Goal: Information Seeking & Learning: Check status

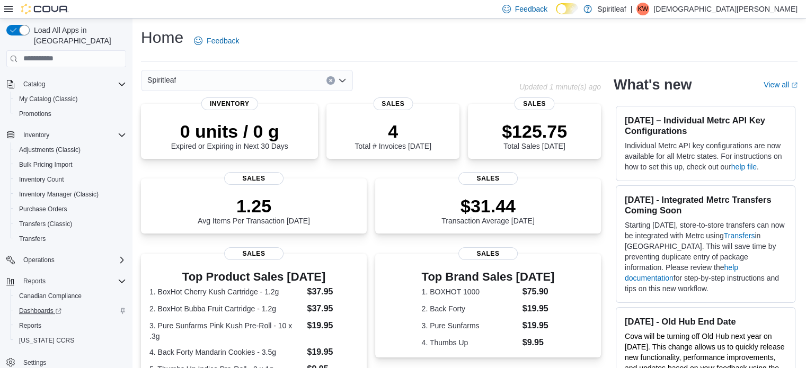
scroll to position [179, 0]
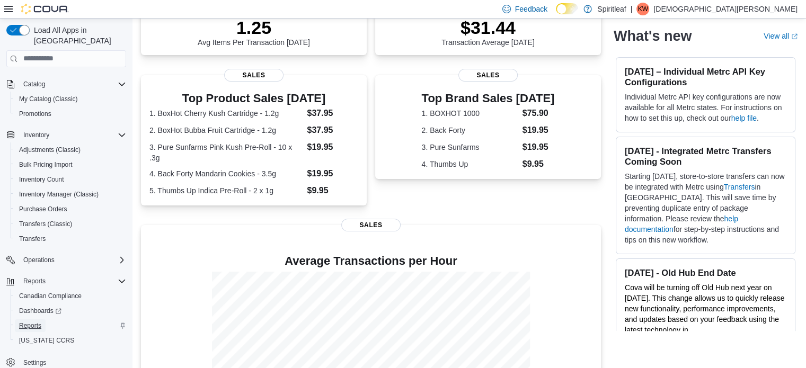
click at [25, 322] on span "Reports" at bounding box center [30, 326] width 22 height 8
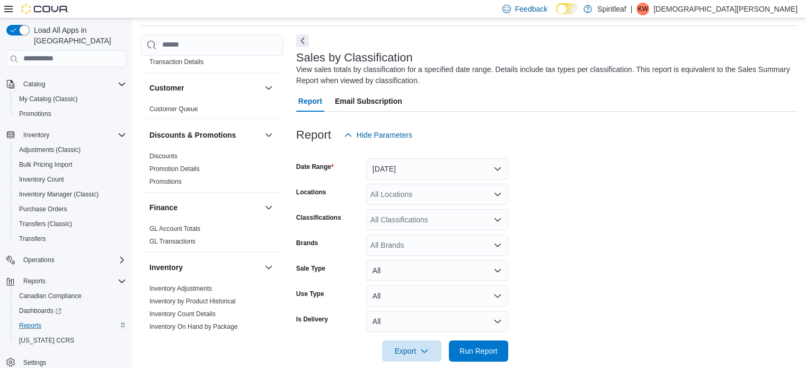
scroll to position [318, 0]
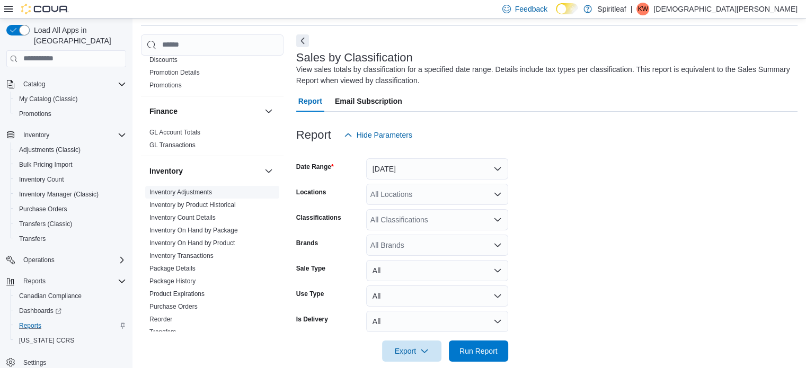
click at [212, 186] on span "Inventory Adjustments" at bounding box center [212, 192] width 134 height 13
click at [419, 171] on button "Yesterday" at bounding box center [437, 169] width 142 height 21
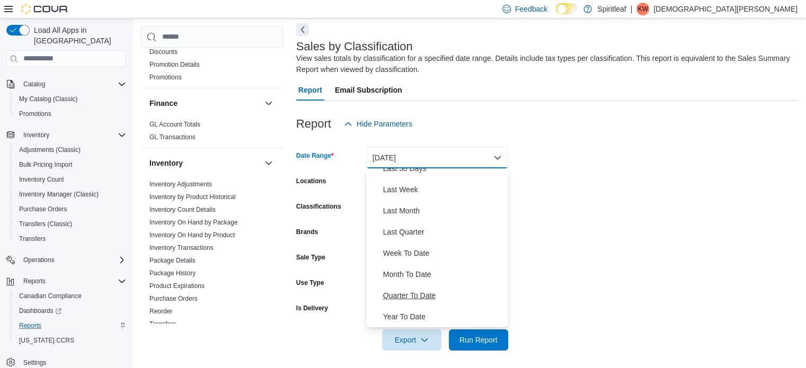
scroll to position [50, 0]
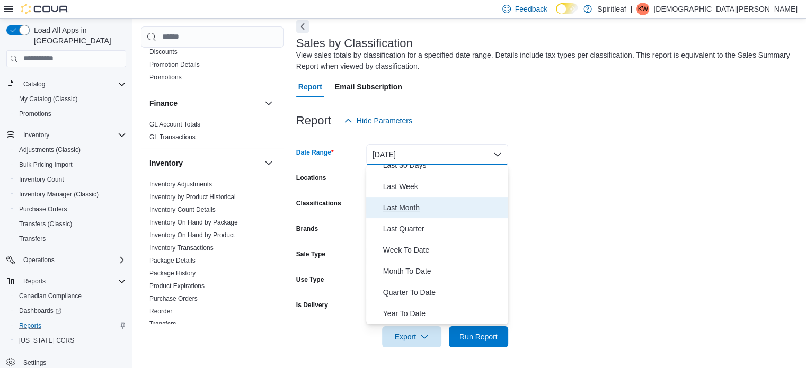
click at [403, 204] on span "Last Month" at bounding box center [443, 207] width 121 height 13
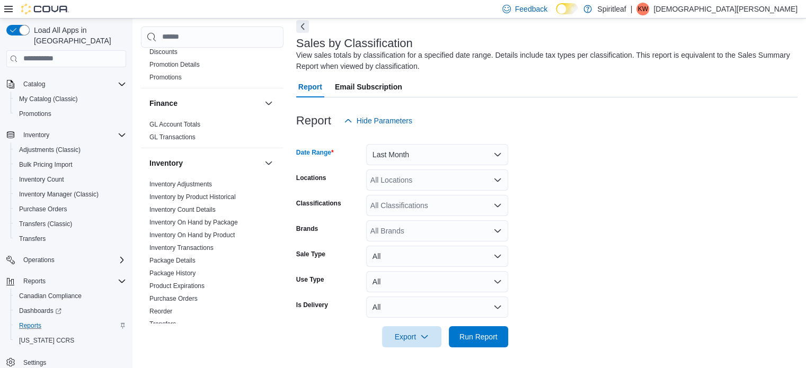
click at [439, 185] on div "All Locations" at bounding box center [437, 180] width 142 height 21
type input "***"
click at [430, 199] on span "209 - Seton" at bounding box center [424, 198] width 38 height 11
click at [560, 197] on form "Date Range Last Month Locations 209 - Seton Classifications All Classifications…" at bounding box center [547, 239] width 502 height 216
click at [424, 207] on div "All Classifications" at bounding box center [437, 205] width 142 height 21
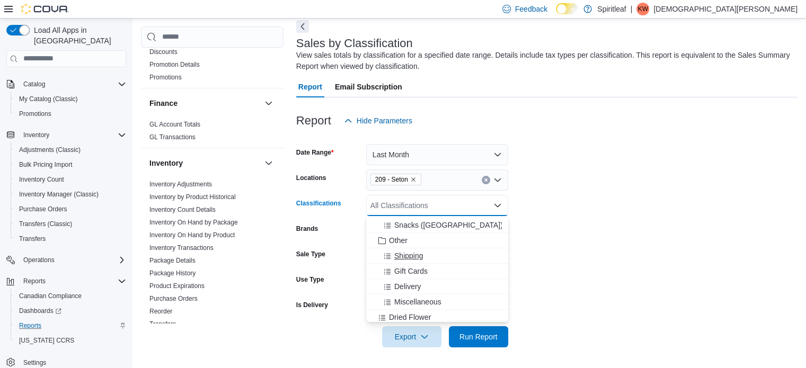
scroll to position [159, 0]
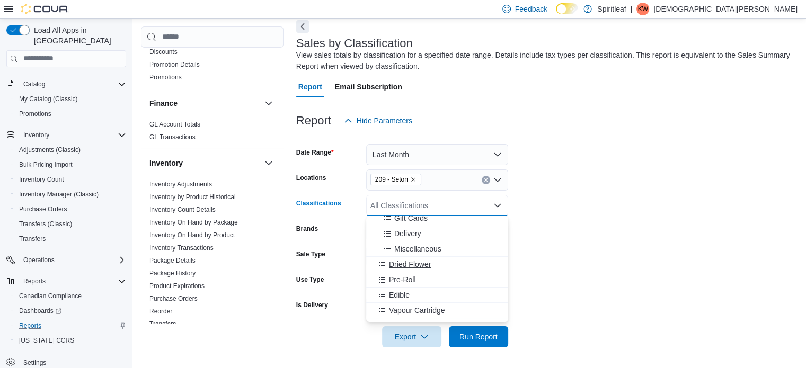
click at [415, 259] on span "Dried Flower" at bounding box center [410, 264] width 42 height 11
click at [397, 267] on span "Pre-Roll" at bounding box center [402, 264] width 27 height 11
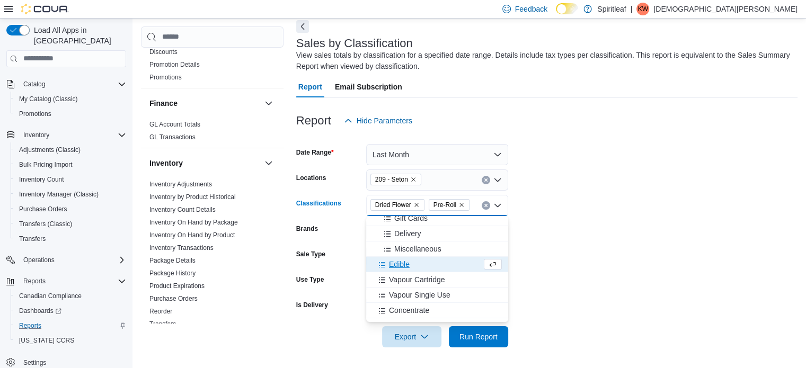
click at [397, 267] on span "Edible" at bounding box center [399, 264] width 21 height 11
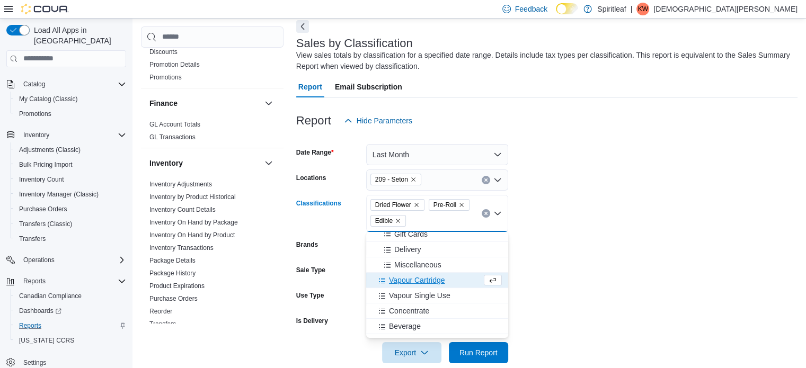
click at [401, 283] on span "Vapour Cartridge" at bounding box center [417, 280] width 56 height 11
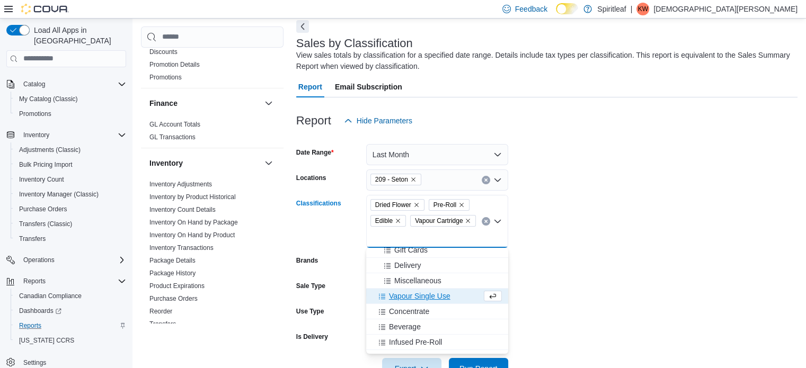
click at [407, 298] on span "Vapour Single Use" at bounding box center [419, 296] width 61 height 11
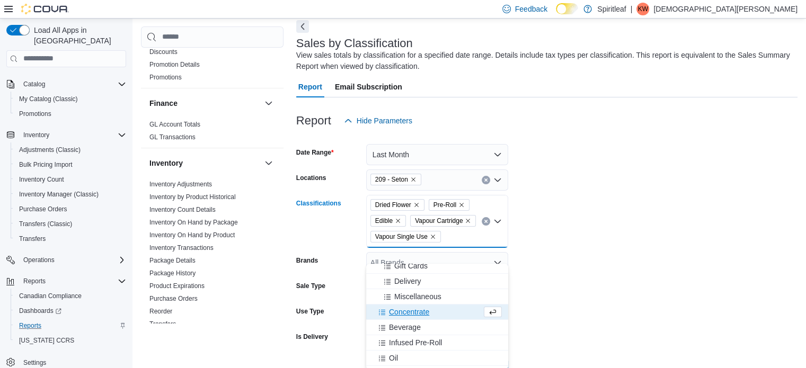
click at [408, 315] on span "Concentrate" at bounding box center [409, 312] width 40 height 11
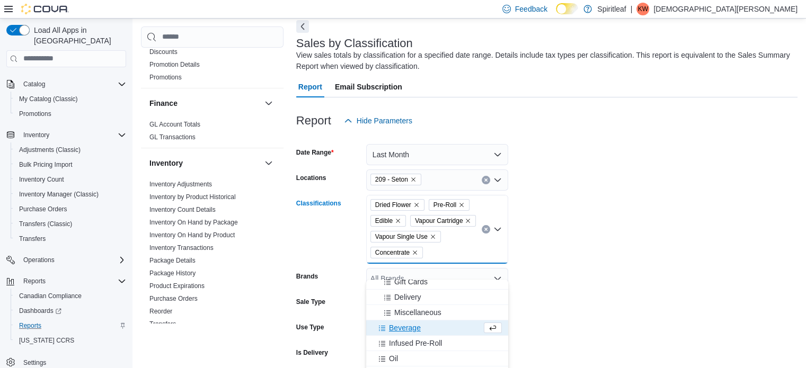
click at [408, 325] on span "Beverage" at bounding box center [405, 328] width 32 height 11
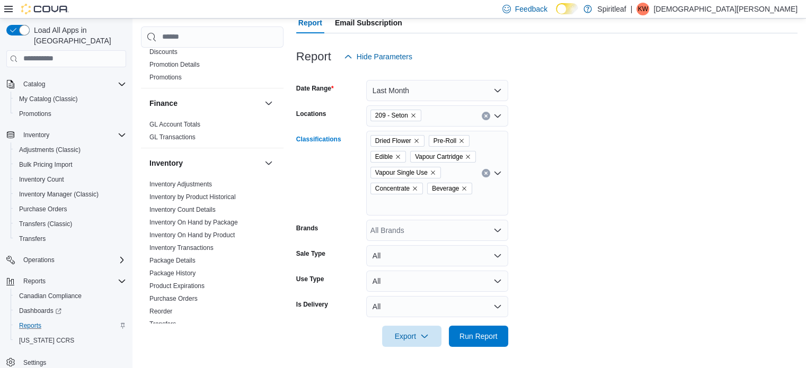
scroll to position [129, 0]
click at [489, 198] on div "Dried Flower Pre-Roll Edible Vapour Cartridge Vapour Single Use Concentrate Bev…" at bounding box center [437, 173] width 142 height 85
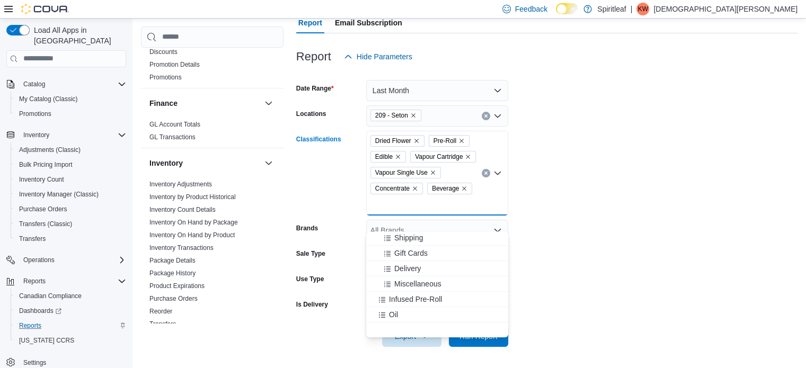
scroll to position [159, 0]
click at [404, 275] on span "Infused Pre-Roll" at bounding box center [415, 280] width 53 height 11
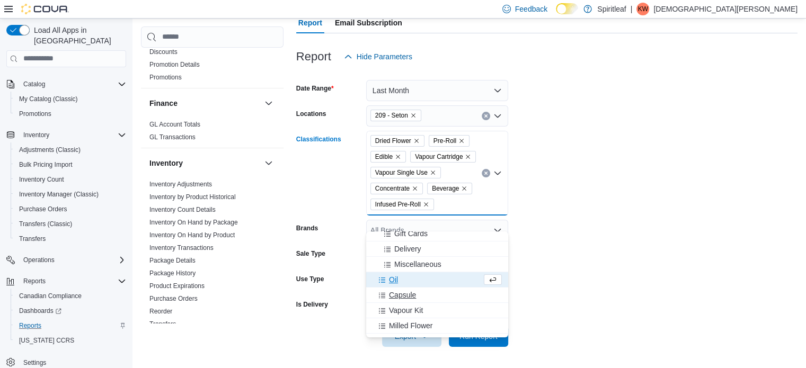
click at [401, 288] on button "Capsule" at bounding box center [437, 295] width 142 height 15
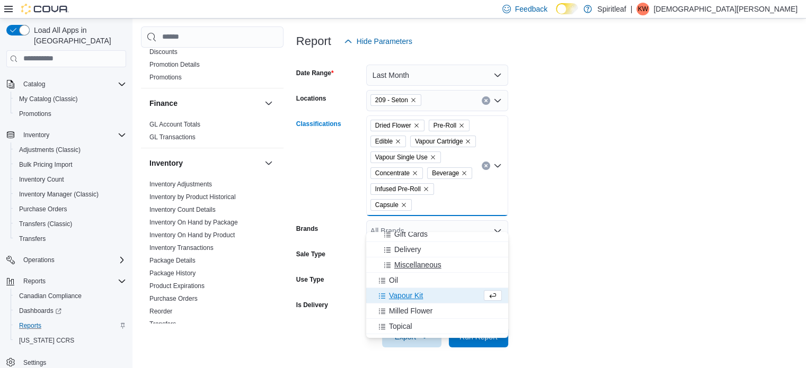
click at [401, 271] on button "Miscellaneous" at bounding box center [437, 265] width 142 height 15
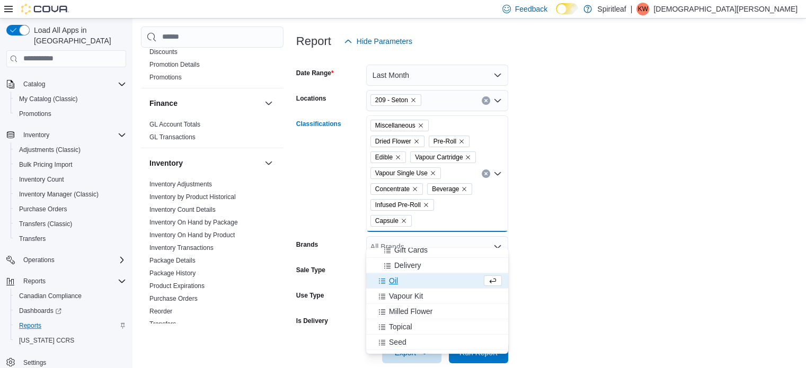
click at [423, 125] on icon "Remove Miscellaneous from selection in this group" at bounding box center [421, 125] width 6 height 6
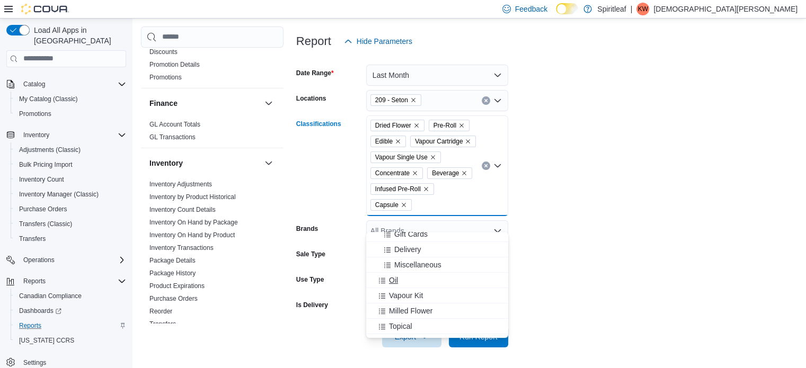
click at [387, 280] on span "Choose from the following options" at bounding box center [383, 280] width 11 height 11
click at [388, 280] on span "Choose from the following options" at bounding box center [383, 280] width 11 height 11
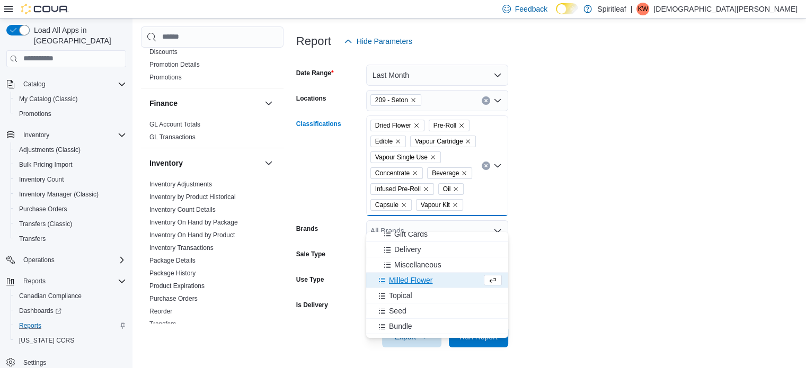
click at [388, 282] on span "Choose from the following options" at bounding box center [383, 280] width 11 height 11
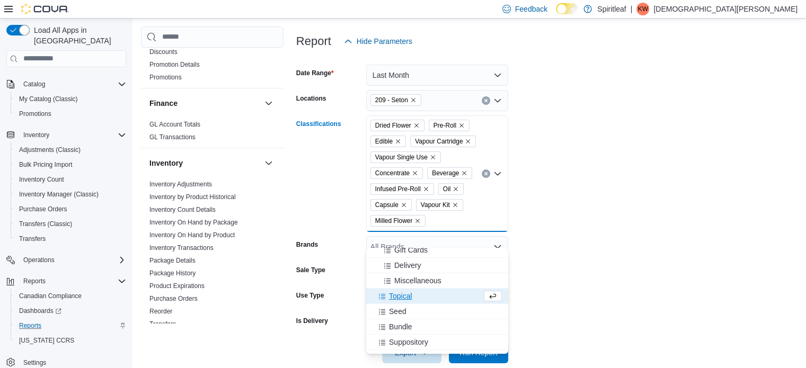
click at [390, 295] on span "Topical" at bounding box center [400, 296] width 23 height 11
click at [396, 296] on span "Seed" at bounding box center [397, 296] width 17 height 11
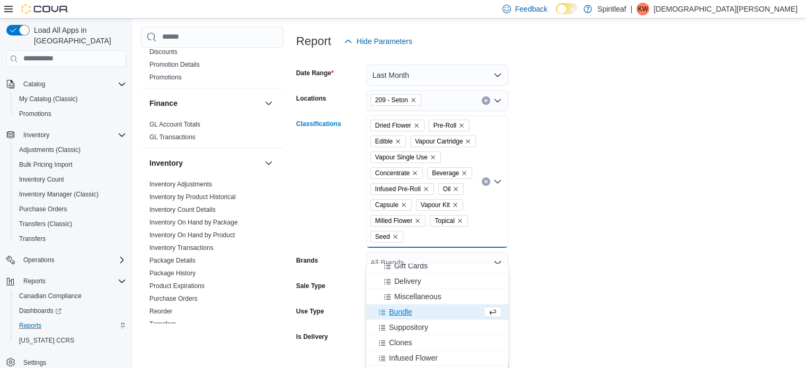
click at [397, 312] on span "Bundle" at bounding box center [400, 312] width 23 height 11
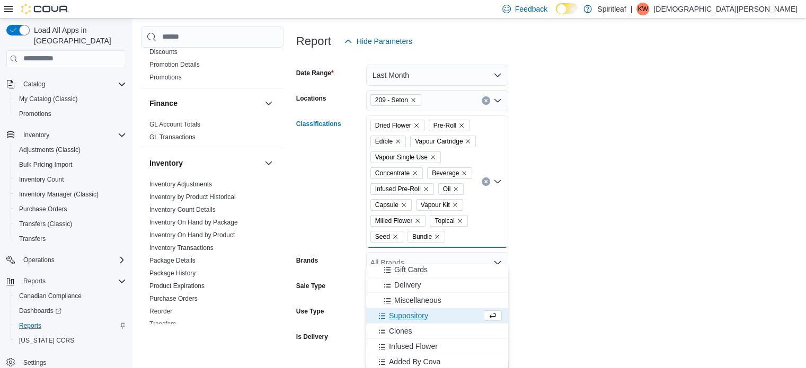
scroll to position [155, 0]
click at [408, 316] on span "Suppository" at bounding box center [408, 316] width 39 height 11
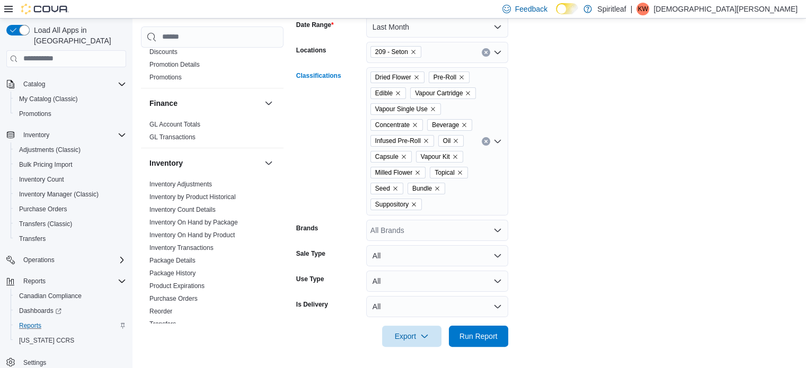
scroll to position [193, 0]
click at [476, 199] on div "Dried Flower Pre-Roll Edible Vapour Cartridge Vapour Single Use Concentrate Bev…" at bounding box center [437, 141] width 142 height 148
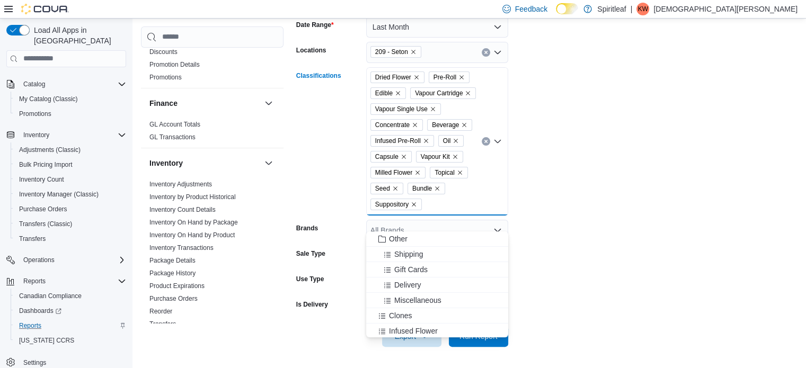
scroll to position [140, 0]
click at [407, 309] on span "Infused Flower" at bounding box center [413, 314] width 49 height 11
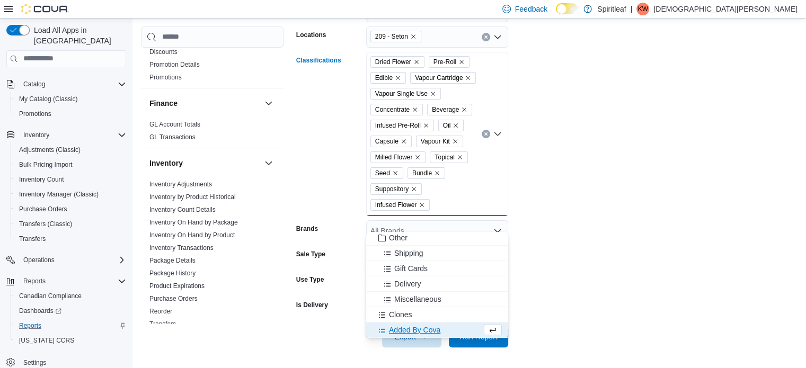
scroll to position [125, 0]
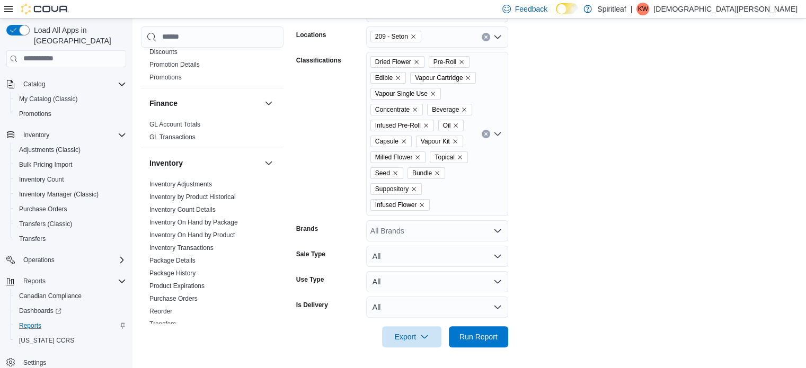
click at [661, 269] on form "Date Range Last Month Locations 209 - Seton Classifications Dried Flower Pre-Ro…" at bounding box center [547, 167] width 502 height 359
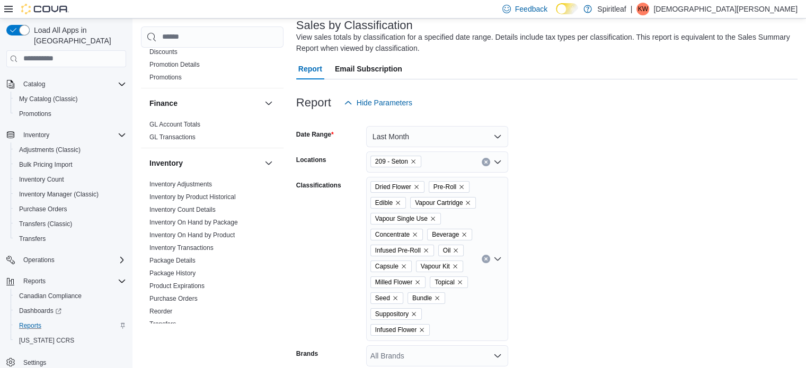
scroll to position [159, 0]
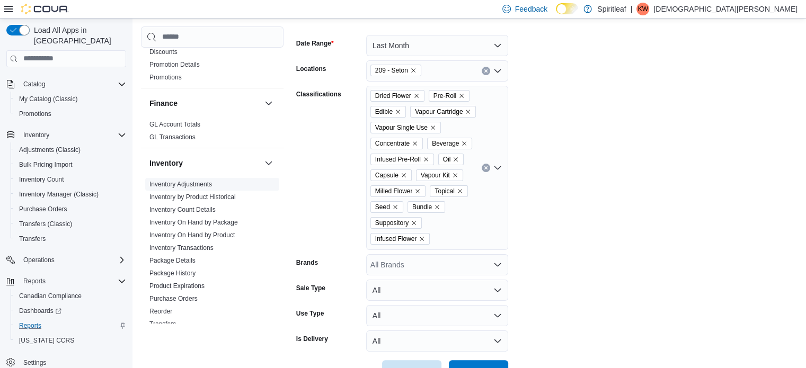
click at [174, 181] on link "Inventory Adjustments" at bounding box center [180, 184] width 63 height 7
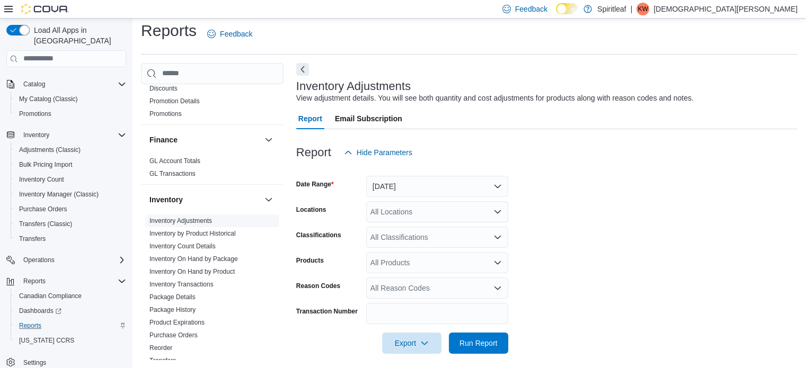
scroll to position [13, 0]
